Goal: Task Accomplishment & Management: Complete application form

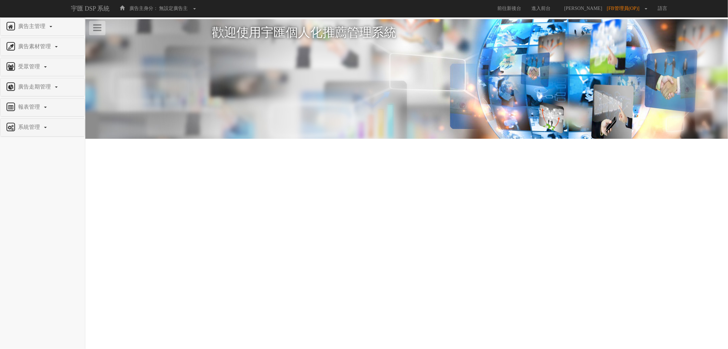
click at [515, 177] on html "宇匯 DSP 系統 廣告主身分： 無設定廣告主 無設定廣告主 [022] 特力+ [077] Uniqlo [079] EFShop [101] S2_Bra…" at bounding box center [364, 88] width 728 height 177
drag, startPoint x: 547, startPoint y: 219, endPoint x: 542, endPoint y: 217, distance: 5.3
click at [544, 177] on html "宇匯 DSP 系統 廣告主身分： 無設定廣告主 無設定廣告主 [022] 特力+ [077] Uniqlo [079] EFShop [101] S2_Bra…" at bounding box center [364, 88] width 728 height 177
click at [41, 28] on span "廣告主管理" at bounding box center [32, 26] width 32 height 6
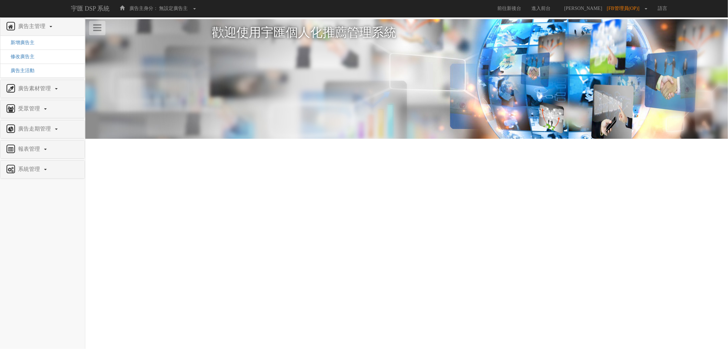
drag, startPoint x: 269, startPoint y: 338, endPoint x: 260, endPoint y: 342, distance: 9.0
click at [268, 177] on html "宇匯 DSP 系統 廣告主身分： 無設定廣告主 無設定廣告主 [022] 特力+ [077] Uniqlo [079] EFShop [101] S2_Bra…" at bounding box center [364, 88] width 728 height 177
click at [617, 177] on html "宇匯 DSP 系統 廣告主身分： 無設定廣告主 無設定廣告主 [022] 特力+ [077] Uniqlo [079] EFShop [101] S2_Bra…" at bounding box center [364, 88] width 728 height 177
click at [214, 177] on html "宇匯 DSP 系統 廣告主身分： 無設定廣告主 無設定廣告主 [022] 特力+ [077] Uniqlo [079] EFShop [101] S2_Bra…" at bounding box center [364, 88] width 728 height 177
click at [26, 45] on span "新增廣告主" at bounding box center [19, 42] width 29 height 5
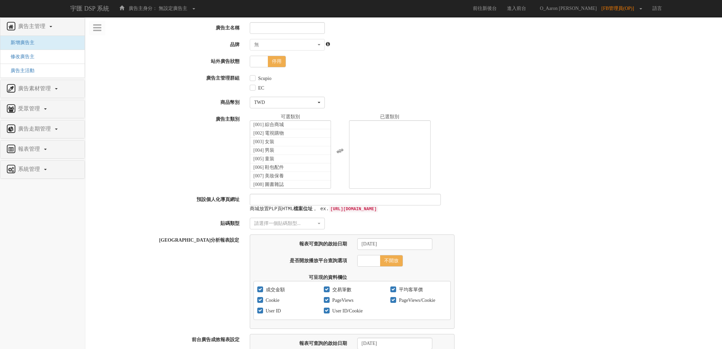
select select
click at [285, 29] on input "廣告主名稱" at bounding box center [287, 28] width 75 height 12
type input "春風_CACAFLY"
click at [388, 63] on div "啟用 停用" at bounding box center [484, 62] width 478 height 12
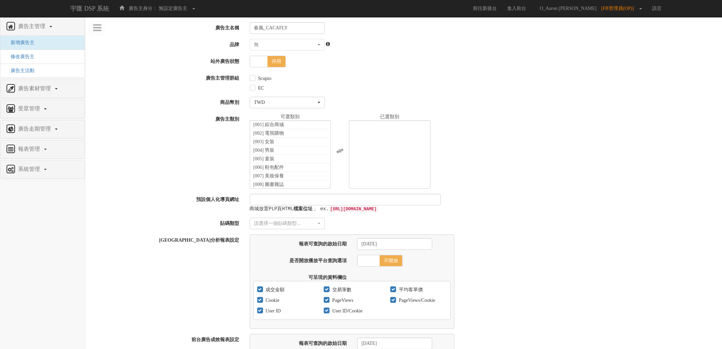
click at [295, 48] on button "無" at bounding box center [287, 45] width 75 height 12
click at [295, 47] on div "無" at bounding box center [285, 44] width 62 height 7
click at [265, 63] on span at bounding box center [259, 61] width 18 height 11
checkbox input "true"
click at [269, 77] on label "Scupio" at bounding box center [264, 78] width 15 height 7
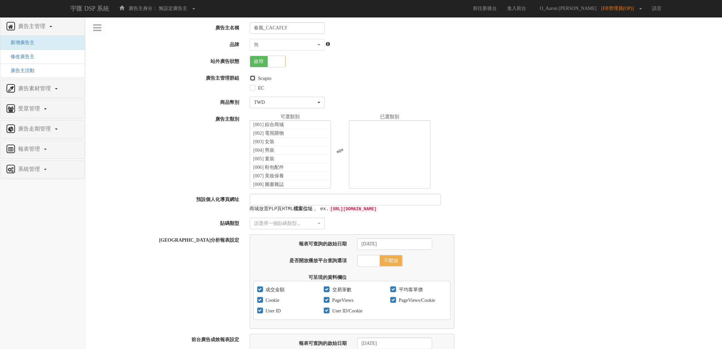
click at [254, 77] on input "Scupio" at bounding box center [252, 78] width 4 height 4
checkbox input "true"
click at [259, 86] on label "EC" at bounding box center [261, 88] width 8 height 7
click at [254, 86] on input "EC" at bounding box center [252, 88] width 4 height 4
checkbox input "true"
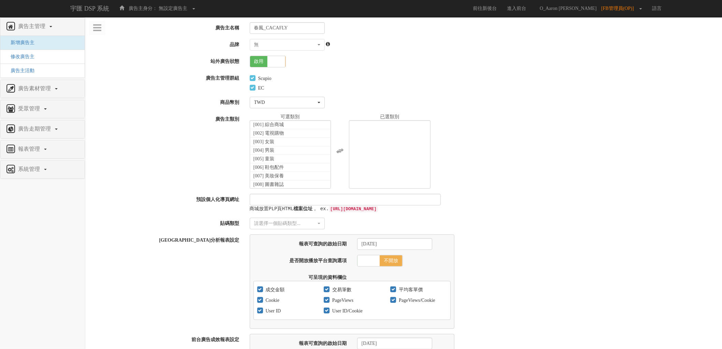
click at [302, 43] on div "無" at bounding box center [285, 44] width 62 height 7
drag, startPoint x: 313, startPoint y: 43, endPoint x: 330, endPoint y: 43, distance: 17.4
click at [320, 43] on div "無" at bounding box center [287, 44] width 66 height 7
click at [286, 163] on li "[010] 家居生活" at bounding box center [290, 165] width 81 height 9
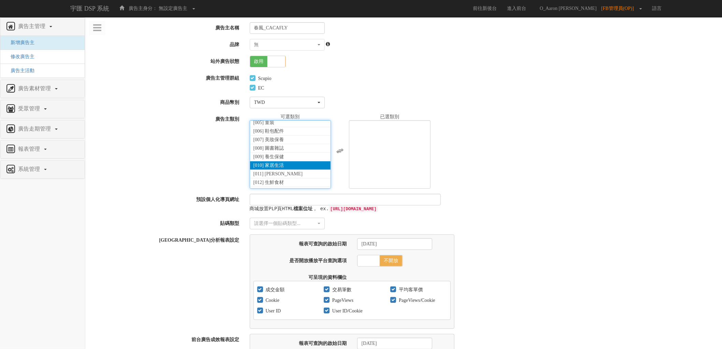
select select "10"
click at [187, 151] on div "廣告主類別 [001] 綜合商城 [002] 電視購物 [003] 女裝 [004] 男裝 [005] 童裝 [006] 鞋包配件 [007] 美妝保養 [0…" at bounding box center [403, 150] width 637 height 75
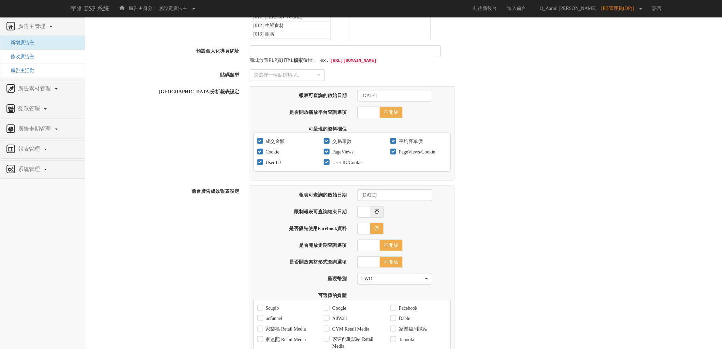
scroll to position [152, 0]
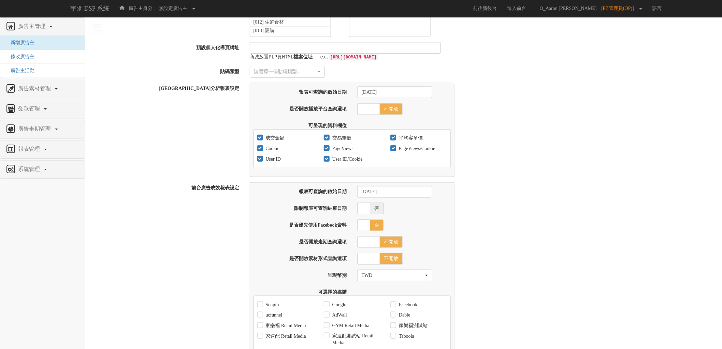
click at [277, 66] on form "廣告主名稱 春風_CACAFLY 品牌 無 家樂福 Bridgewell 三多 灣仔碼頭 天地合補 ROASTA 統一麥香 春風 特福 統一滿漢香腸&博客火腿…" at bounding box center [403, 211] width 627 height 680
click at [275, 71] on div "請選擇一個貼碼類型..." at bounding box center [285, 71] width 62 height 7
click at [268, 94] on span "傳統貼碼" at bounding box center [266, 93] width 19 height 7
select select "Traditional_Complicate"
click at [202, 93] on div "前台站內分析報表設定 報表可查詢的啟始日期 2017-02-01 是否開放播放平台查詢選項 開放 不開放 可呈現的資料欄位 成交金額 交易筆數 平均客單價 C…" at bounding box center [403, 130] width 637 height 94
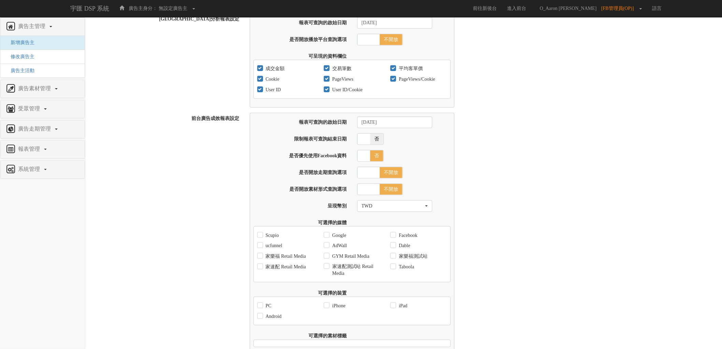
scroll to position [371, 0]
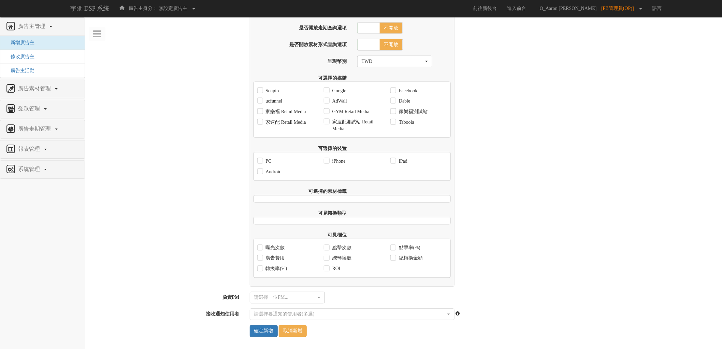
click at [281, 296] on div "請選擇一位PM..." at bounding box center [285, 297] width 62 height 7
click at [281, 315] on link "[PERSON_NAME]" at bounding box center [287, 319] width 74 height 9
select select "932ec657-18fc-4338-a268-7296d03d66f9"
click at [266, 330] on input "確定新增" at bounding box center [264, 331] width 28 height 12
